Goal: Find specific page/section: Find specific page/section

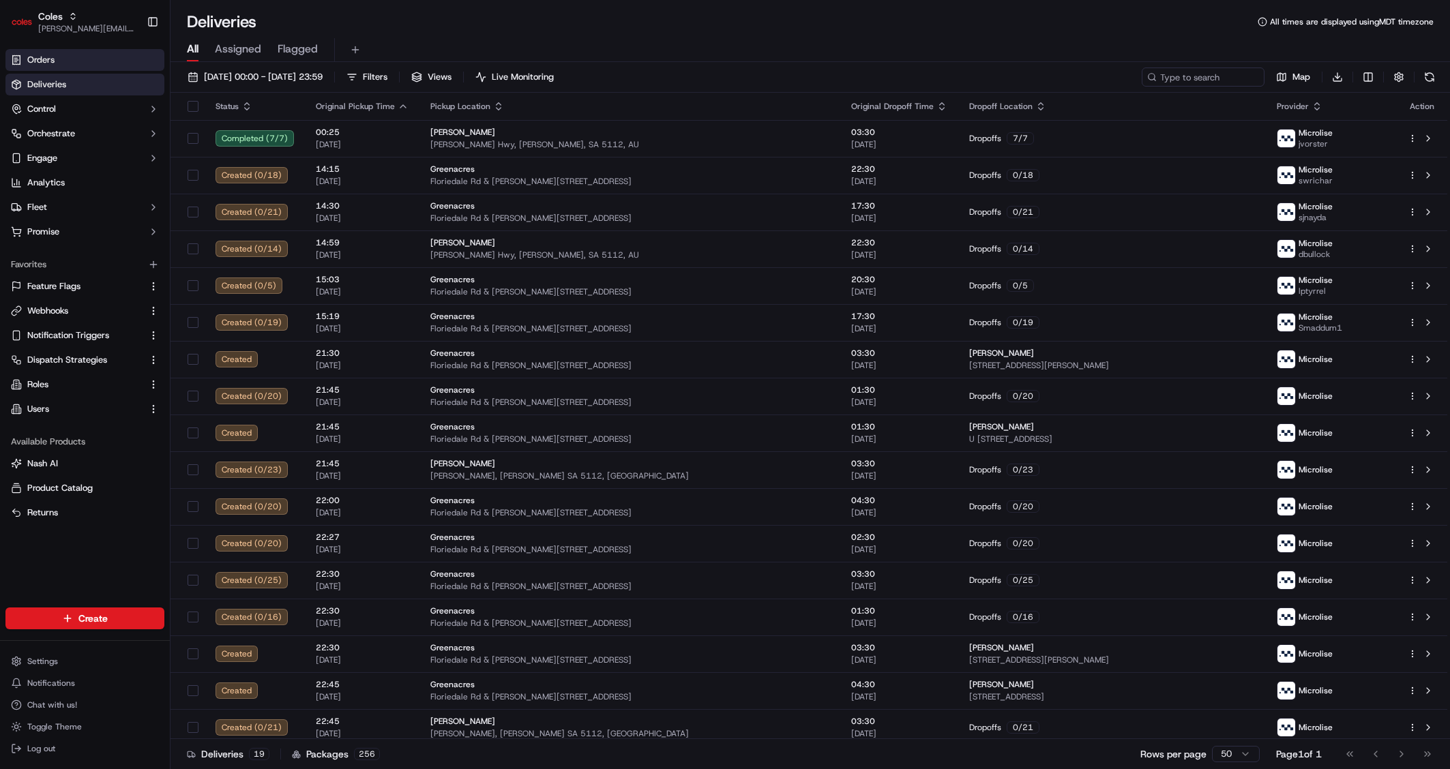
click at [130, 67] on link "Orders" at bounding box center [84, 60] width 159 height 22
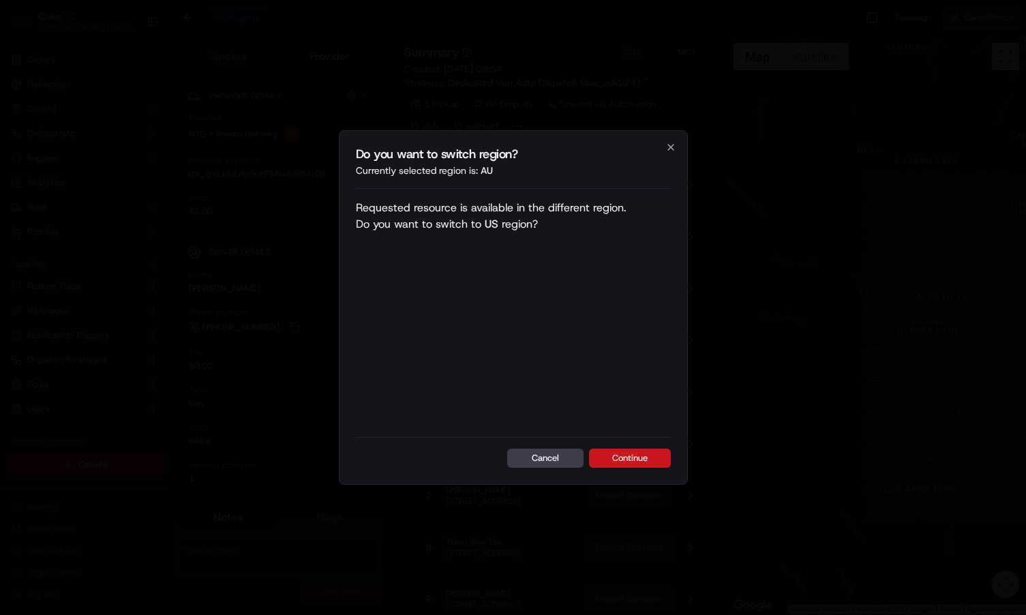
click at [631, 456] on button "Continue" at bounding box center [630, 458] width 82 height 19
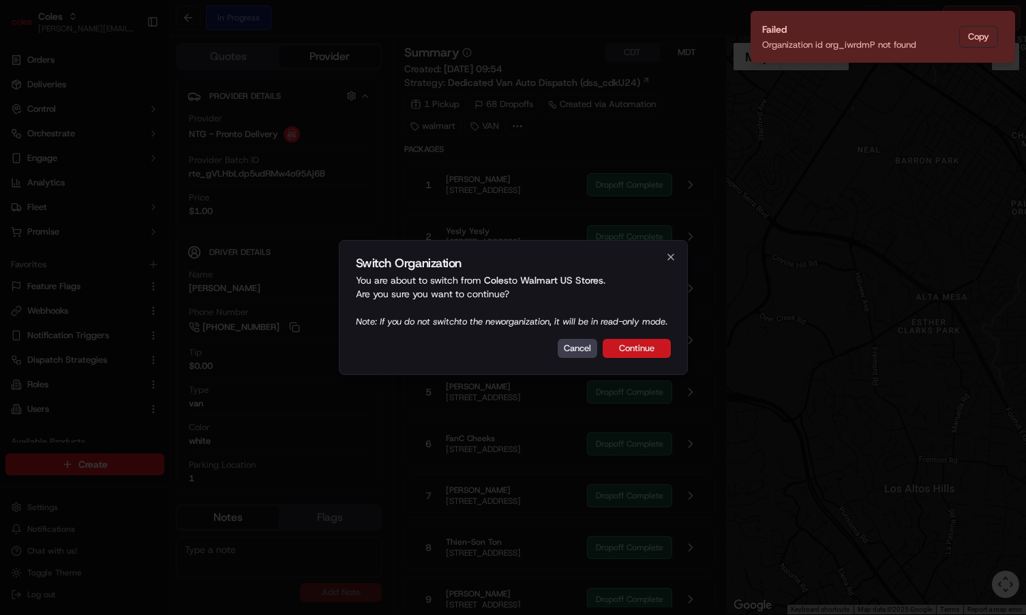
click at [642, 357] on button "Continue" at bounding box center [637, 348] width 68 height 19
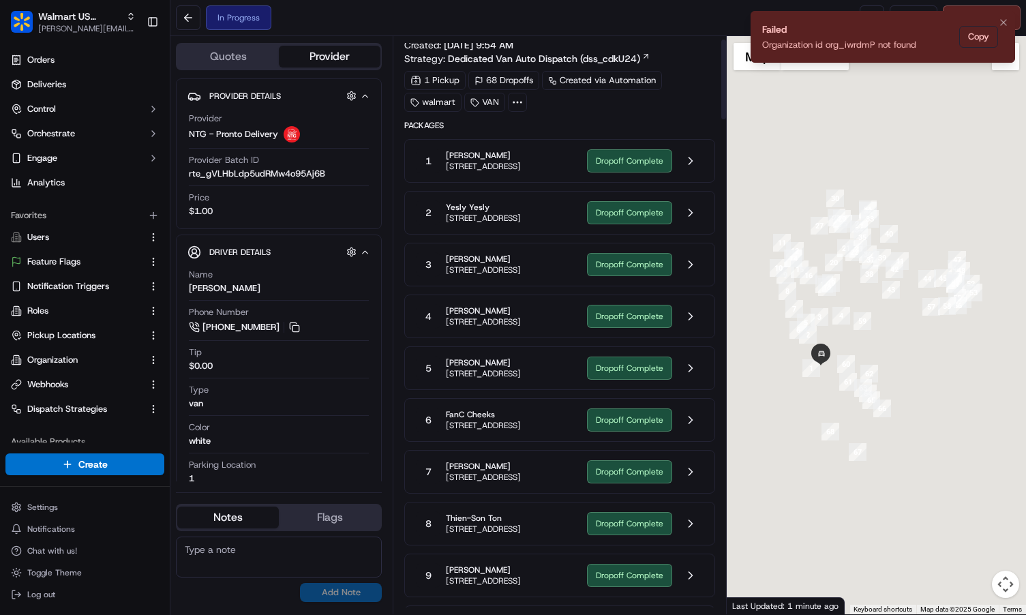
scroll to position [61, 0]
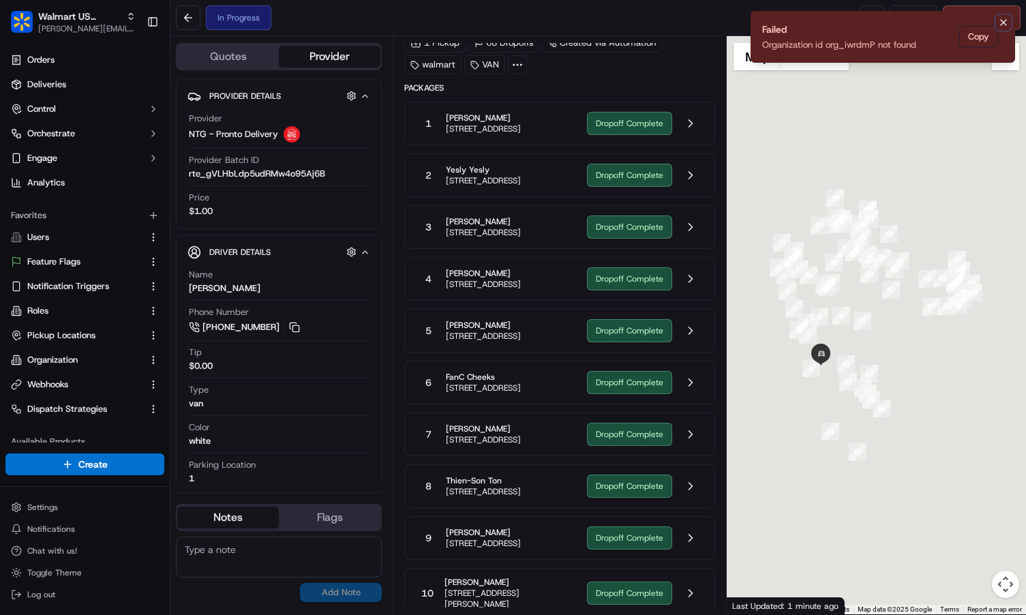
click at [1002, 23] on icon "Notifications (F8)" at bounding box center [1003, 22] width 5 height 5
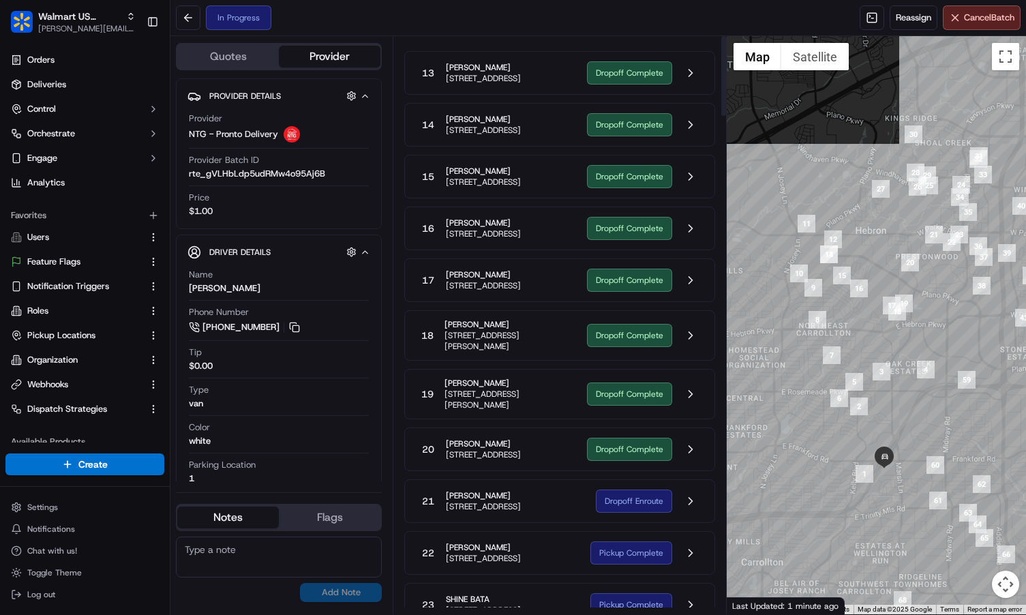
scroll to position [0, 0]
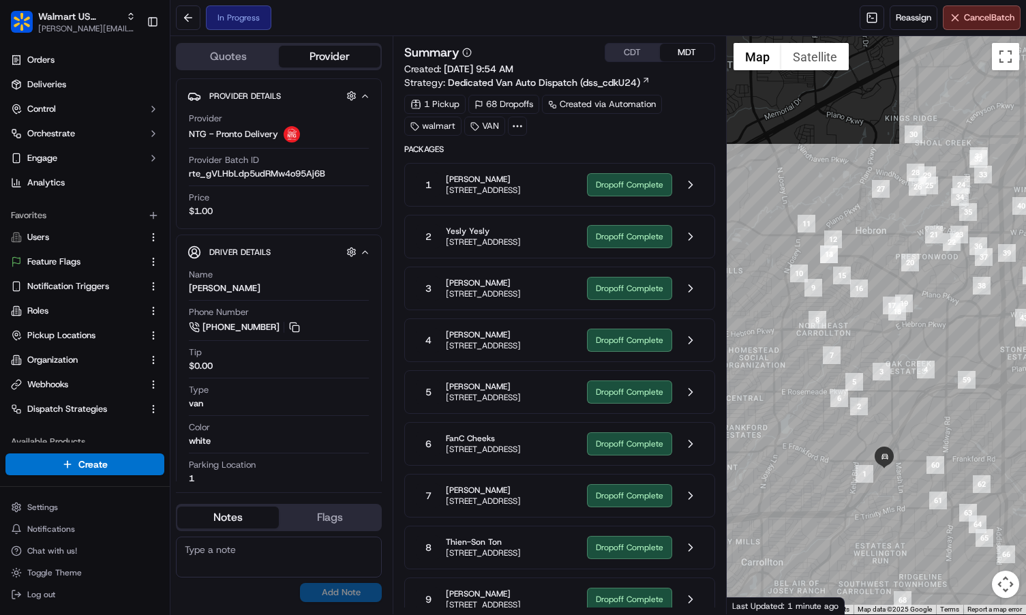
click at [524, 125] on div at bounding box center [517, 126] width 19 height 19
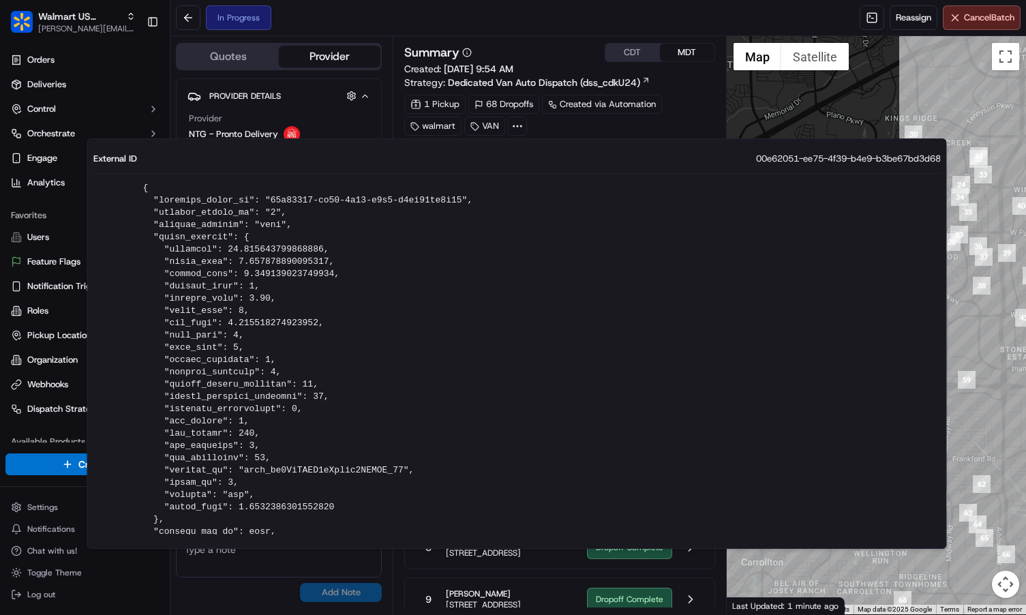
click at [506, 128] on div "walmart VAN" at bounding box center [465, 126] width 123 height 19
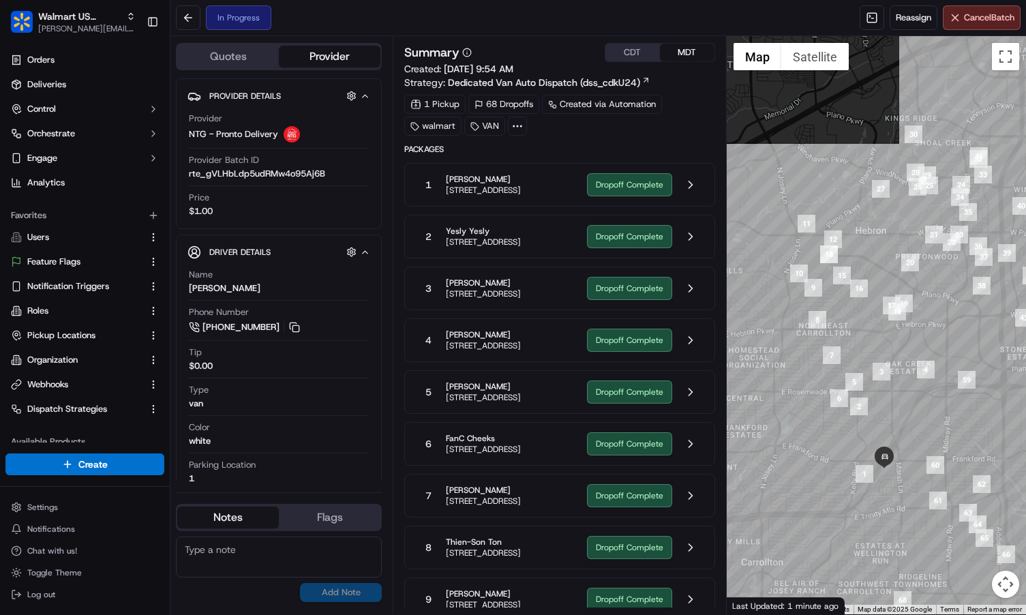
click at [521, 127] on icon at bounding box center [517, 126] width 12 height 12
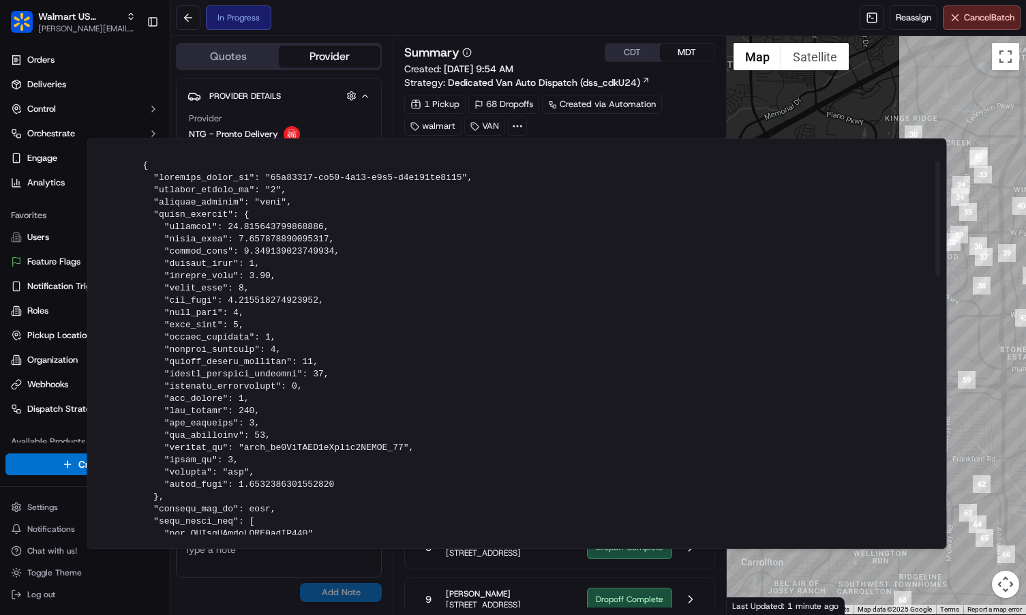
scroll to position [26, 0]
click at [527, 80] on span "Dedicated Van Auto Dispatch (dss_cdkU24)" at bounding box center [544, 83] width 192 height 14
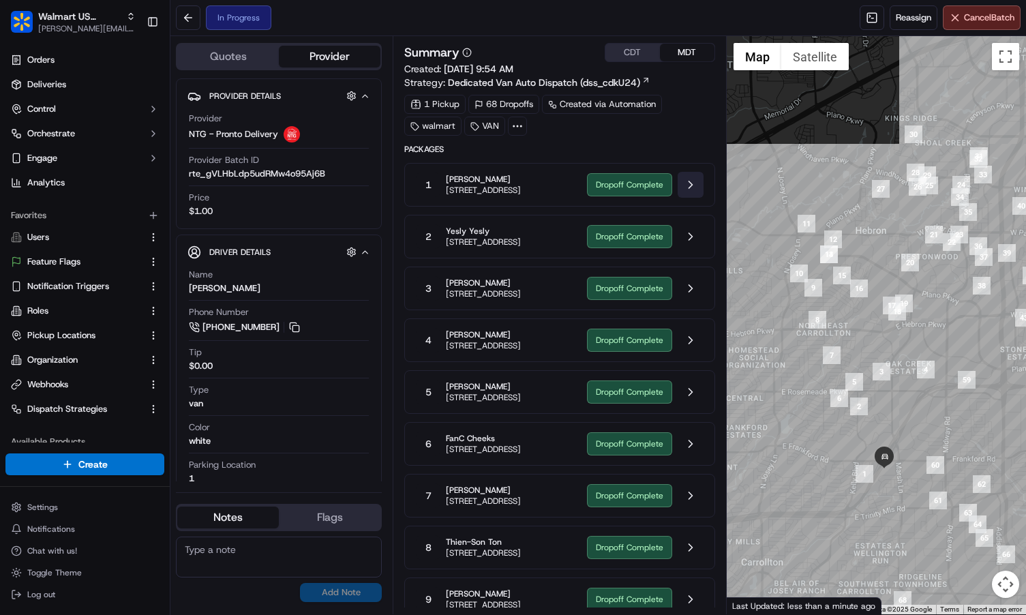
click at [686, 195] on button at bounding box center [691, 185] width 26 height 26
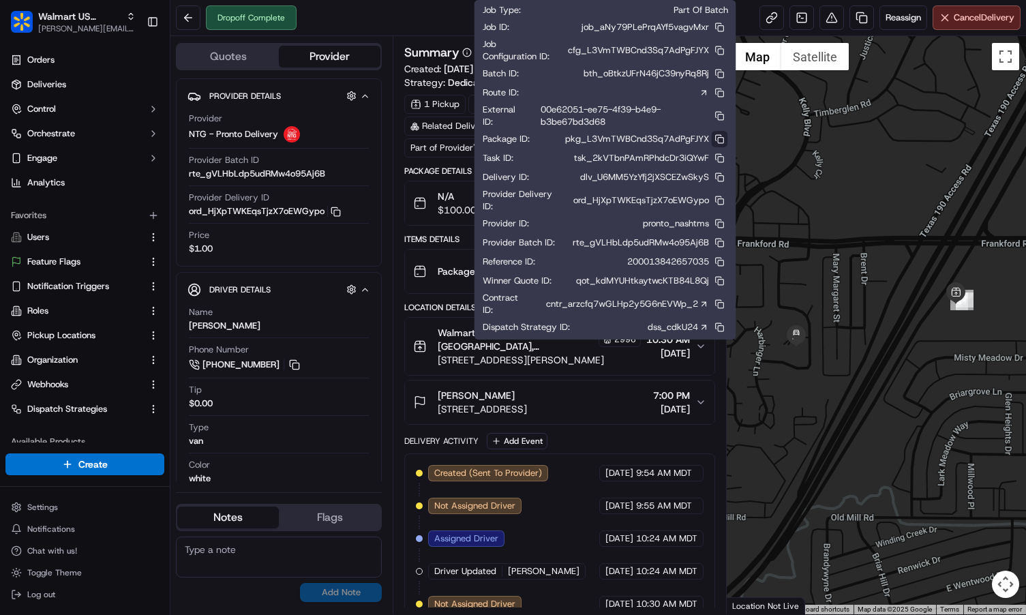
click at [718, 143] on button at bounding box center [720, 139] width 16 height 16
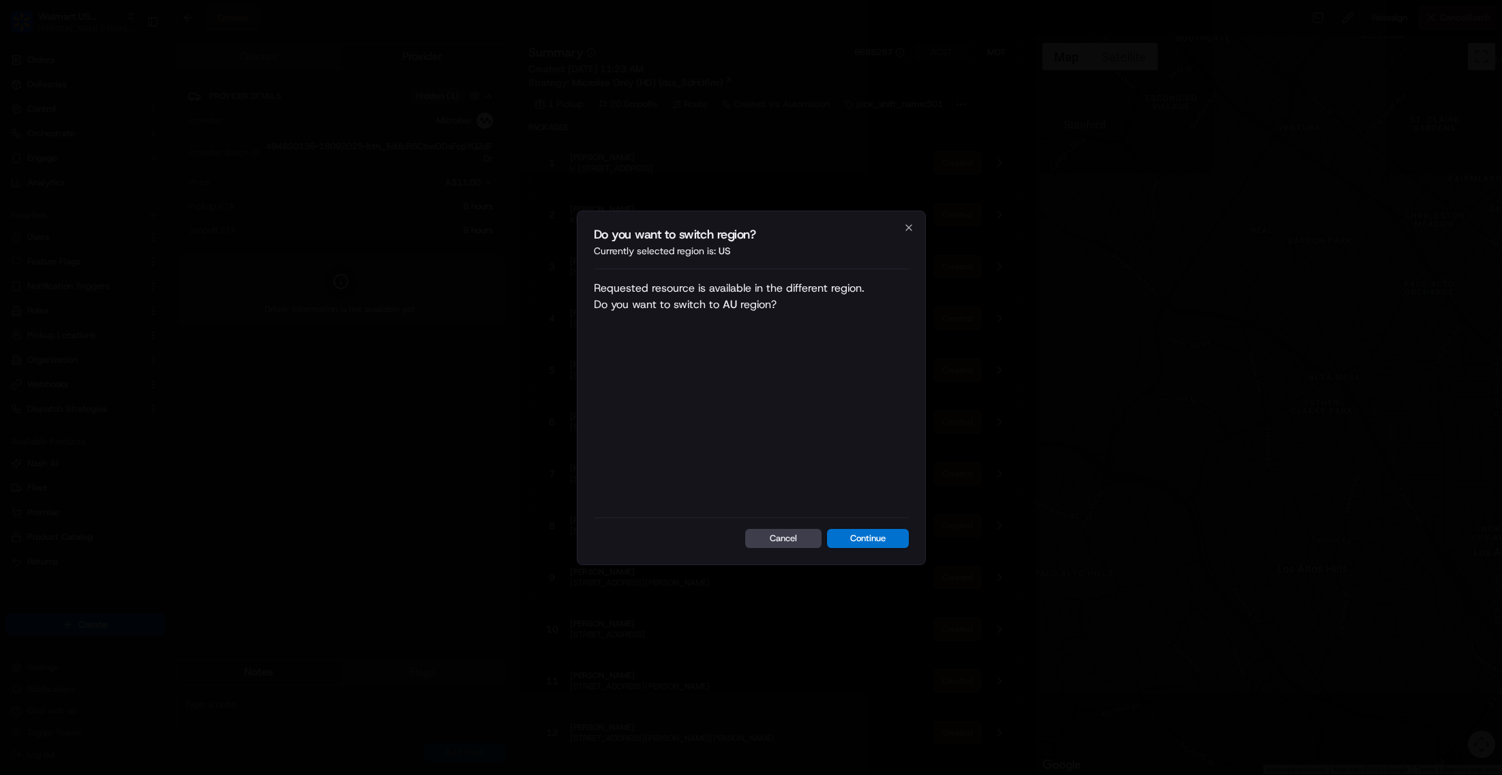
drag, startPoint x: 263, startPoint y: 80, endPoint x: 310, endPoint y: 62, distance: 50.5
click at [263, 80] on div at bounding box center [751, 387] width 1502 height 775
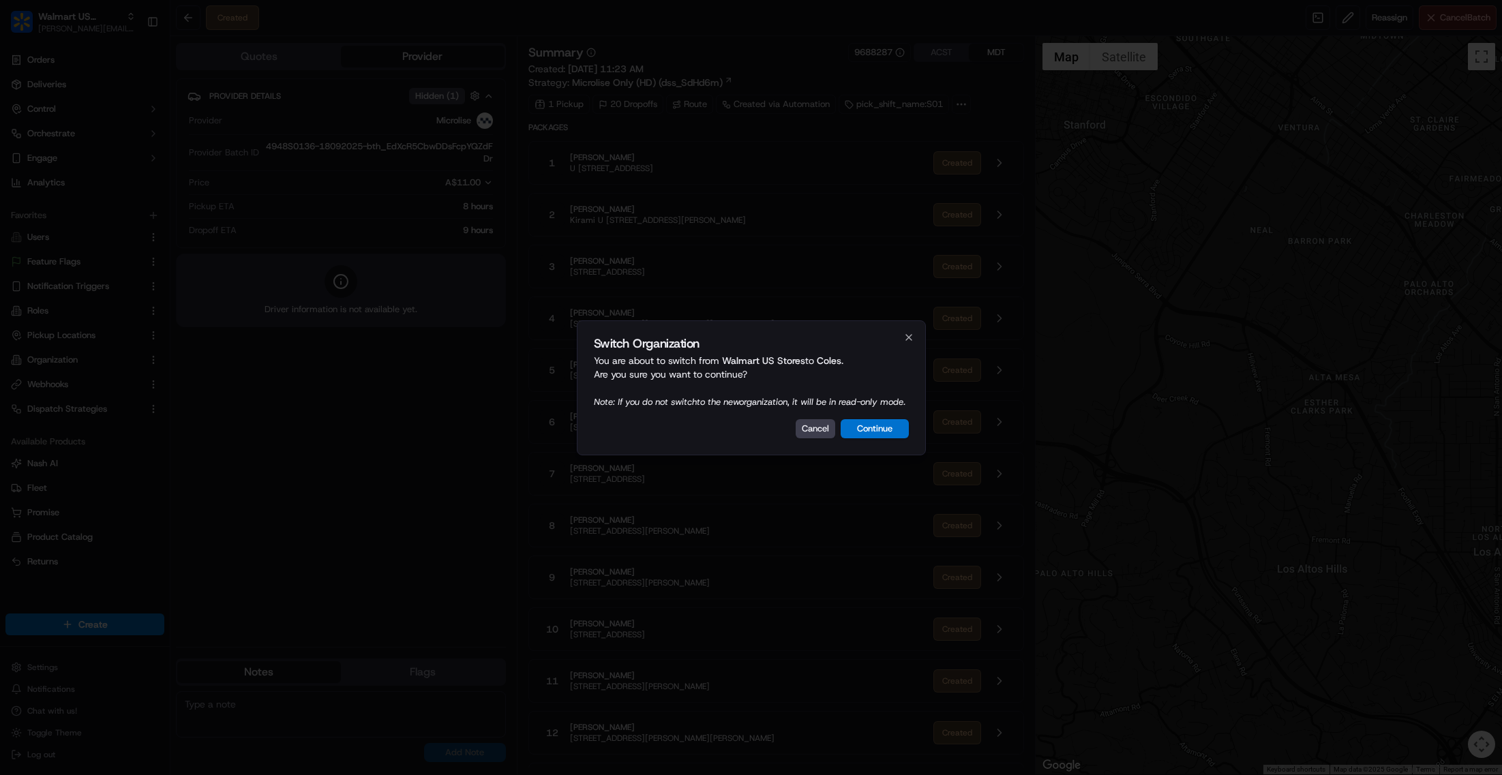
click at [911, 338] on div "Switch Organization You are about to switch from Walmart US Stores to Coles . A…" at bounding box center [751, 388] width 349 height 135
click at [907, 338] on h2 "Switch Organization" at bounding box center [751, 344] width 315 height 12
